Goal: Task Accomplishment & Management: Manage account settings

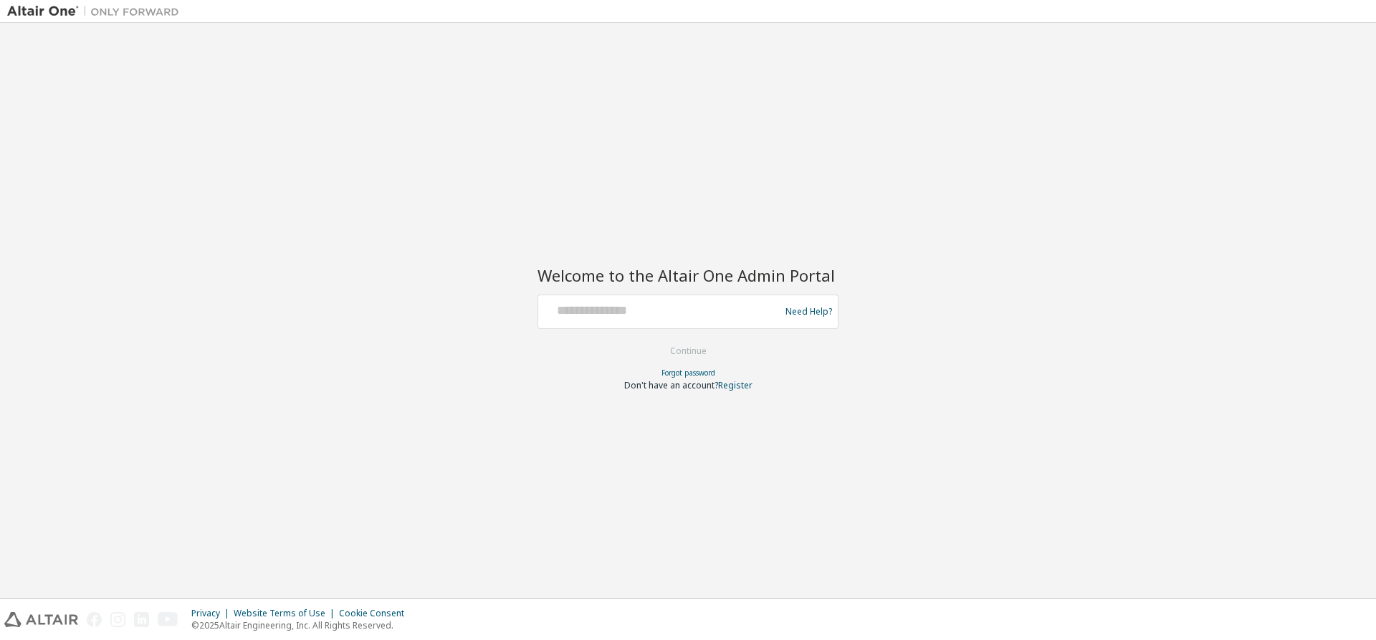
click at [588, 323] on div at bounding box center [661, 311] width 234 height 27
click at [576, 313] on input "text" at bounding box center [661, 308] width 234 height 21
type input "*"
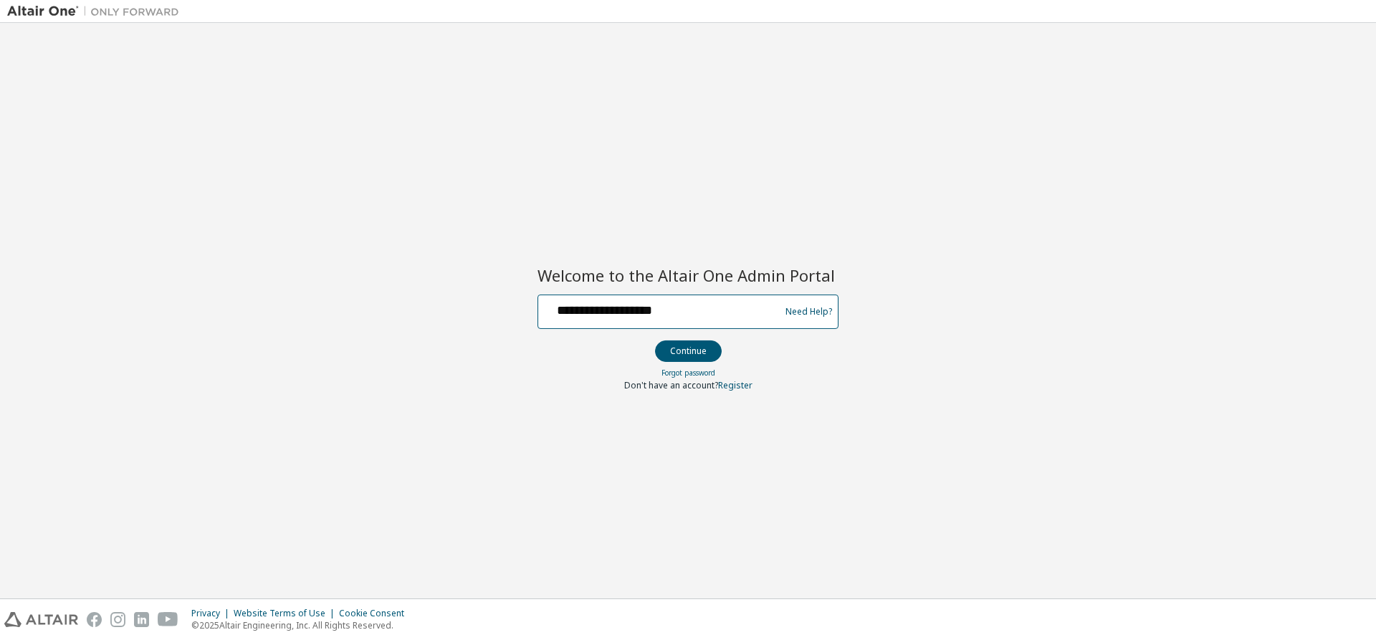
type input "**********"
click at [655, 340] on button "Continue" at bounding box center [688, 351] width 67 height 22
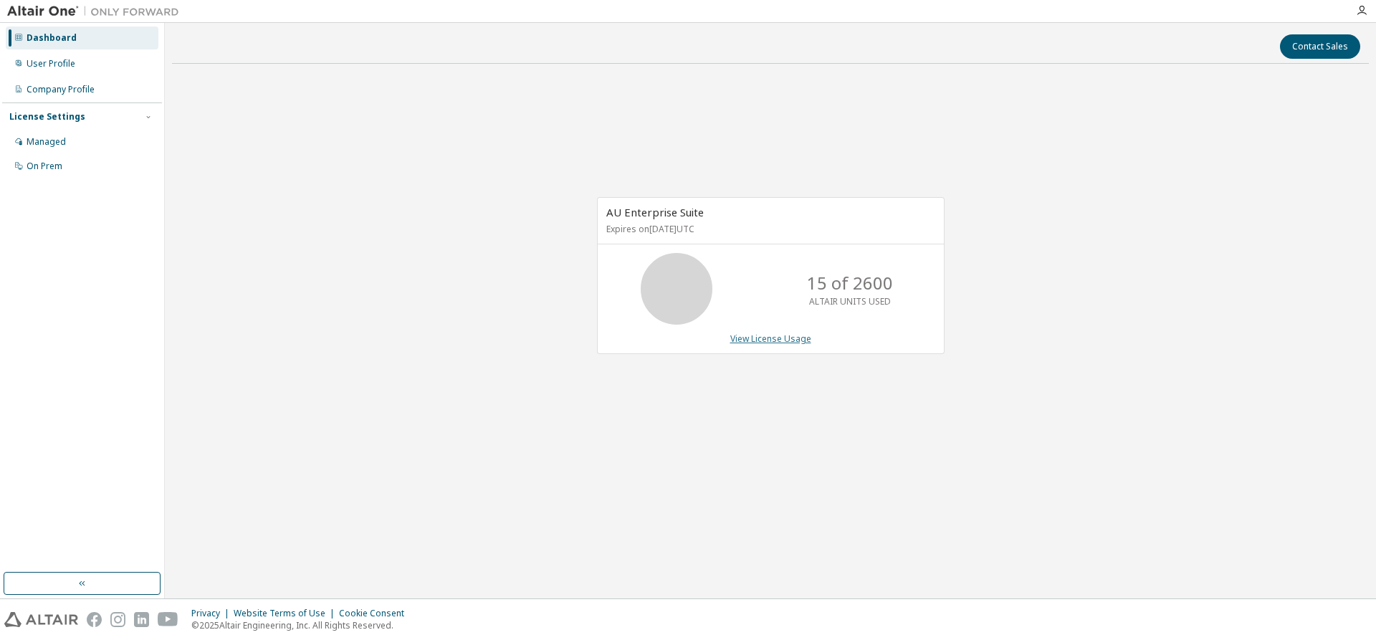
click at [780, 344] on link "View License Usage" at bounding box center [770, 339] width 81 height 12
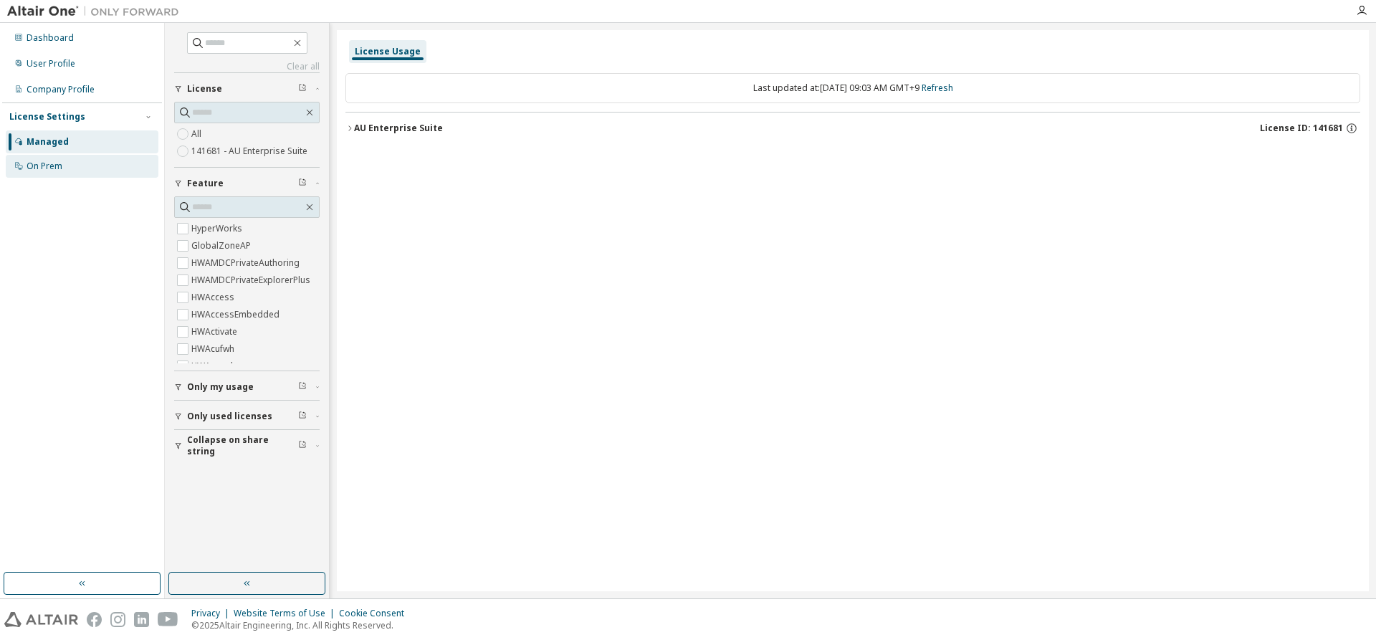
click at [97, 164] on div "On Prem" at bounding box center [82, 166] width 153 height 23
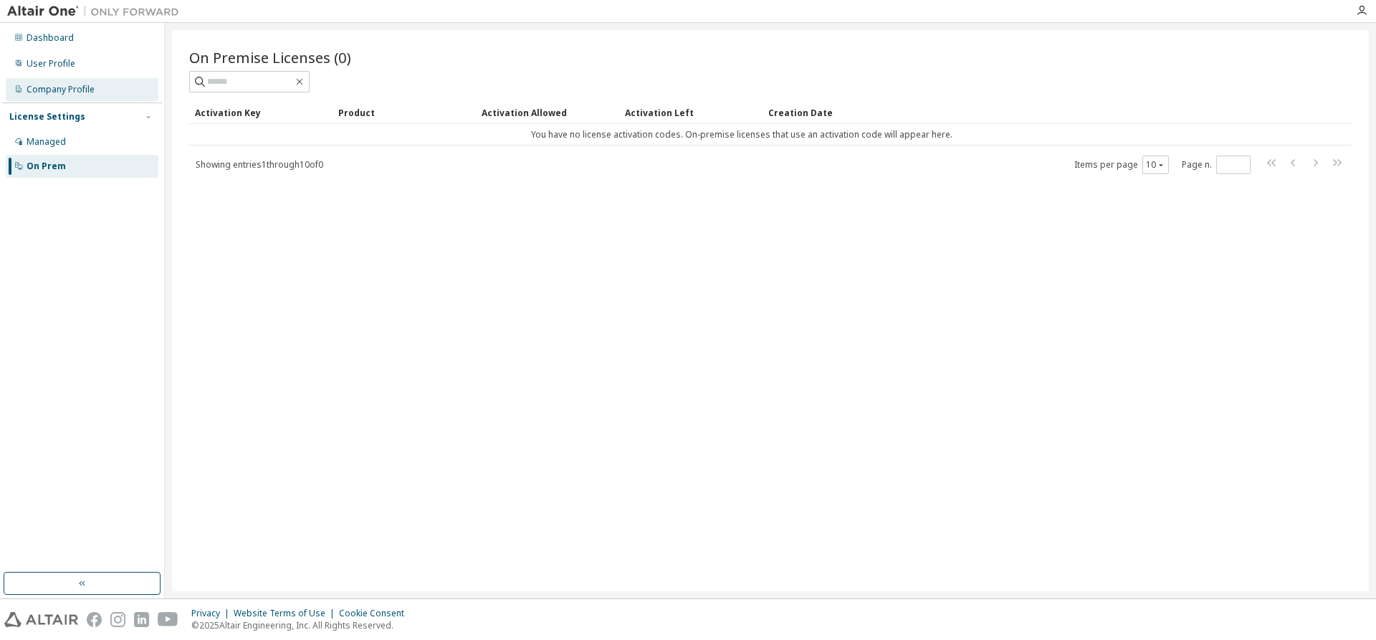
click at [95, 78] on div "Company Profile" at bounding box center [82, 89] width 153 height 23
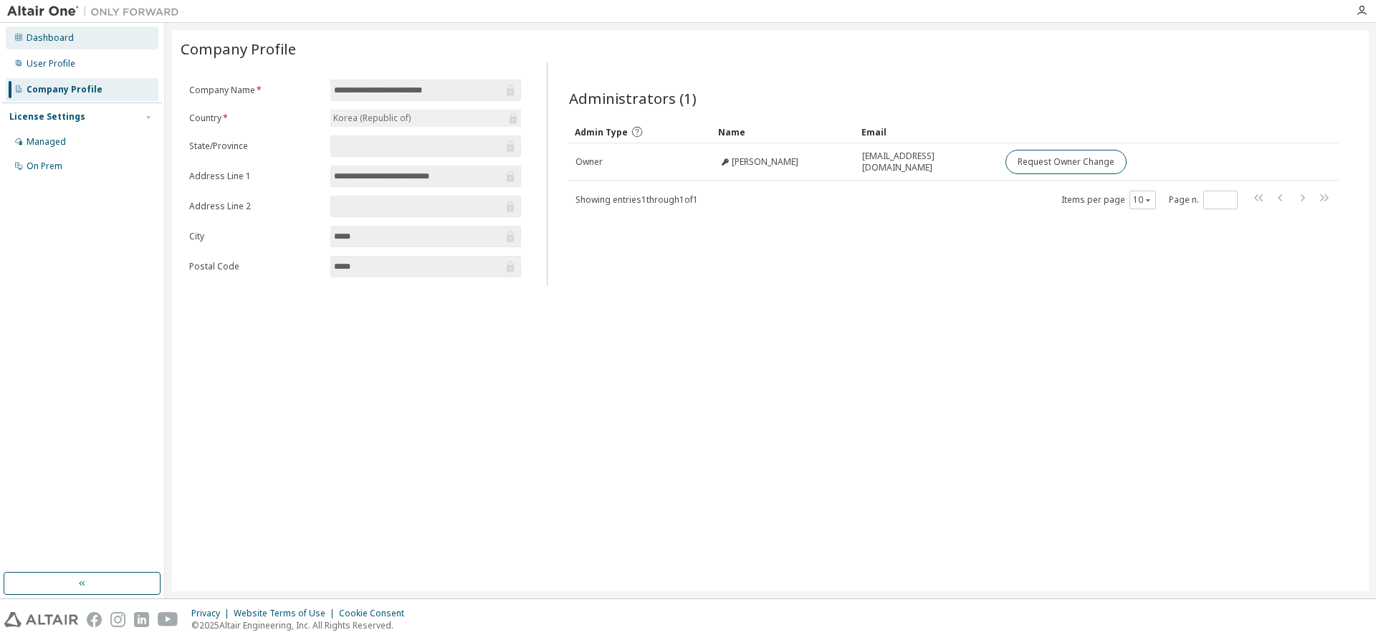
click at [77, 39] on div "Dashboard" at bounding box center [82, 38] width 153 height 23
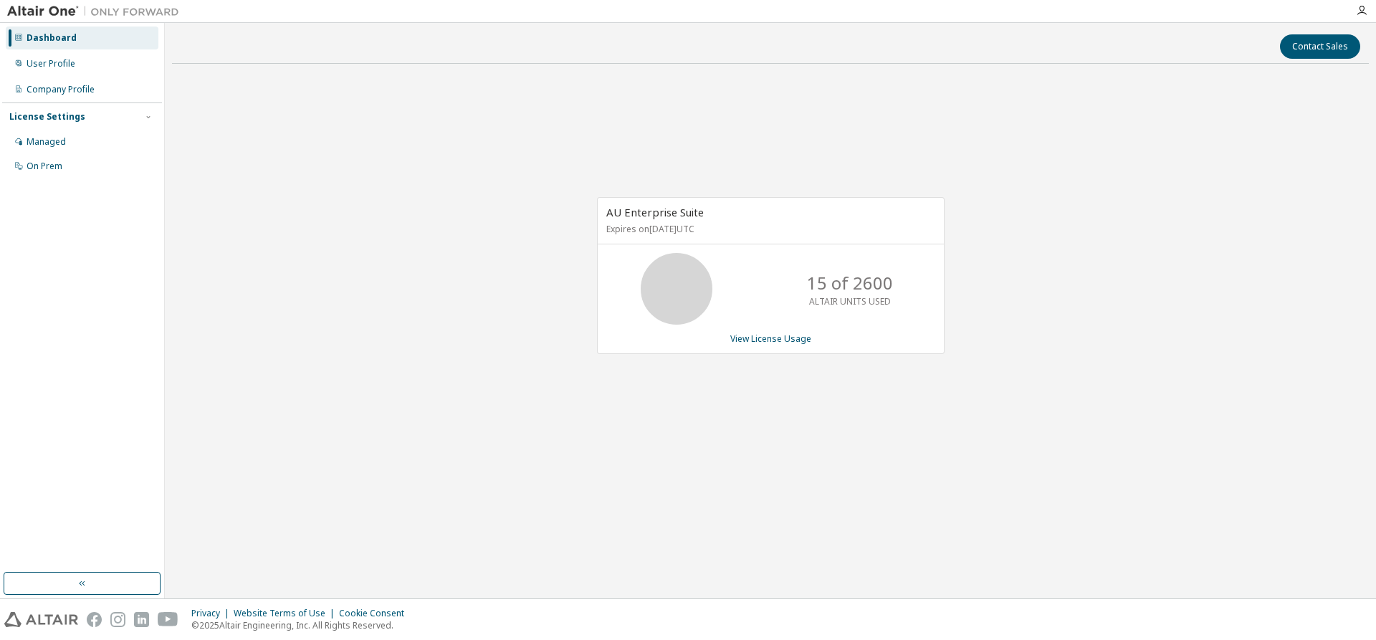
click at [854, 297] on p "ALTAIR UNITS USED" at bounding box center [850, 301] width 82 height 12
drag, startPoint x: 854, startPoint y: 297, endPoint x: 945, endPoint y: 349, distance: 105.0
click at [945, 349] on div "AU Enterprise Suite Expires on [DATE] UTC 15 of 2600 ALTAIR UNITS USED View Lic…" at bounding box center [770, 283] width 1197 height 416
